Goal: Task Accomplishment & Management: Manage account settings

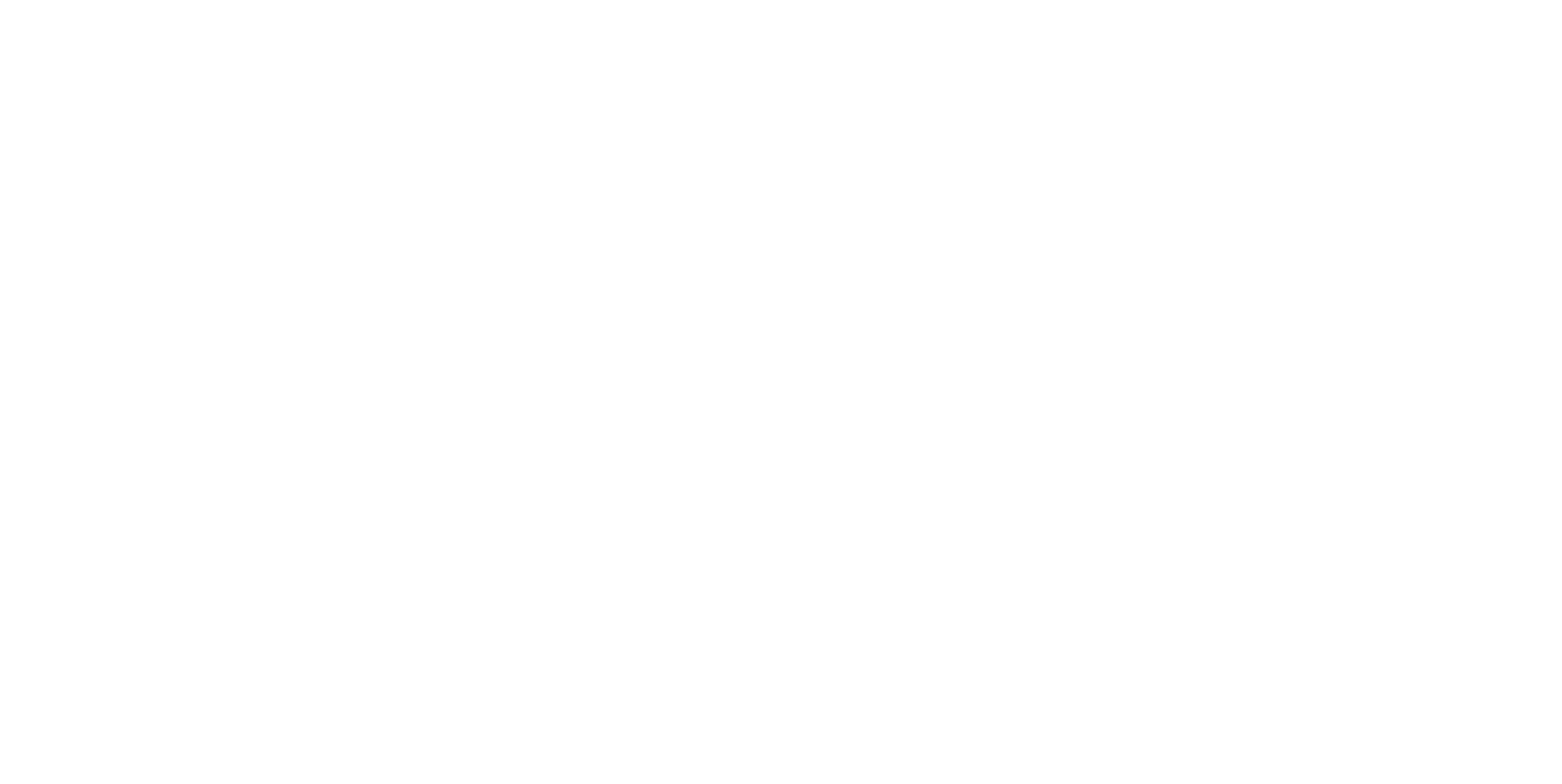
click at [507, 0] on html at bounding box center [781, 0] width 1562 height 0
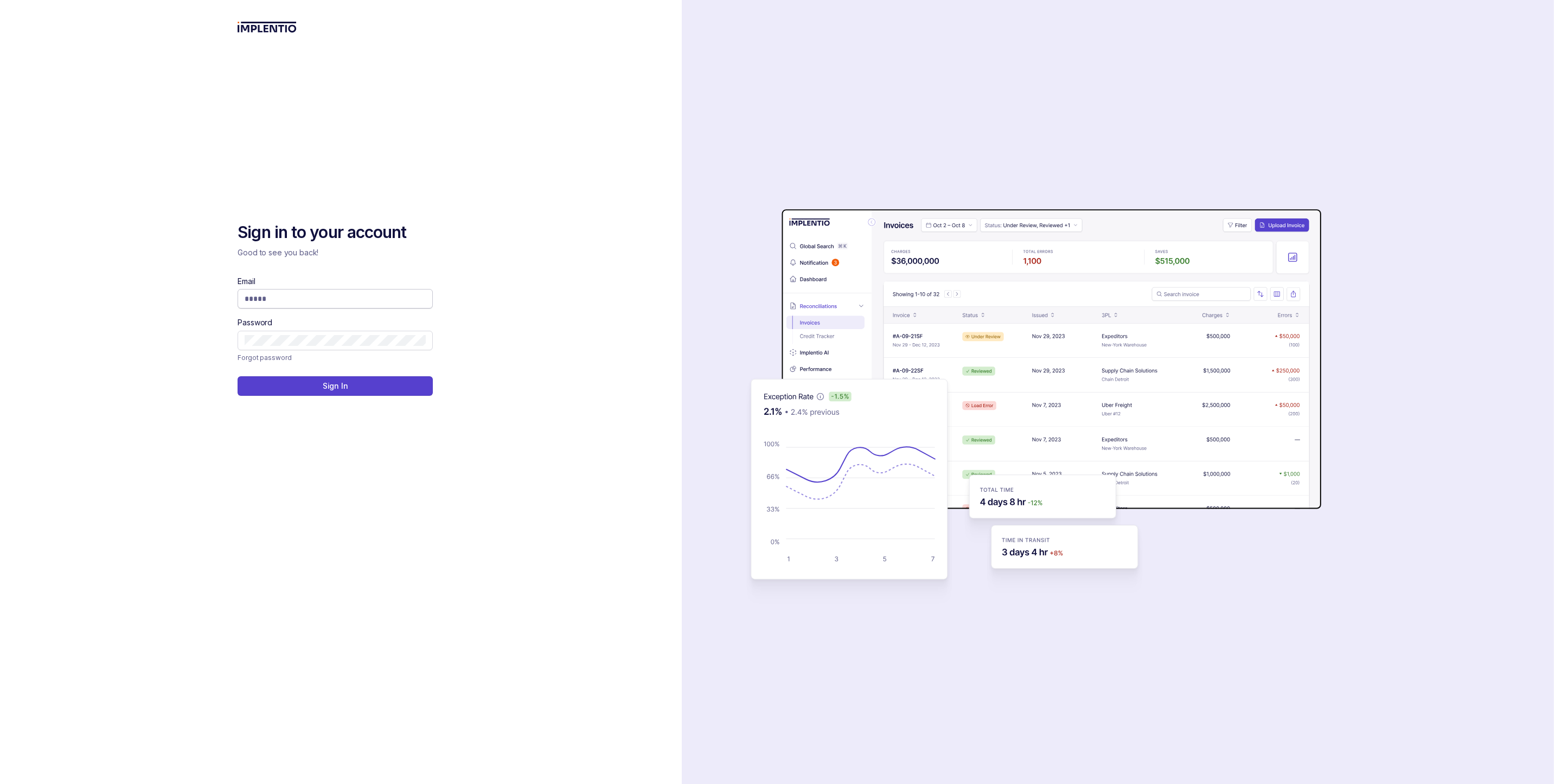
click at [353, 306] on div "Email Password" at bounding box center [335, 313] width 195 height 75
click at [354, 301] on input "Email" at bounding box center [335, 299] width 181 height 11
type input "**********"
